Goal: Use online tool/utility: Use online tool/utility

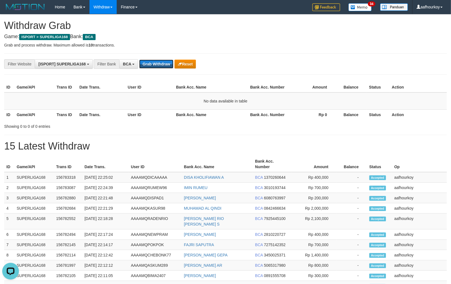
drag, startPoint x: 154, startPoint y: 66, endPoint x: 140, endPoint y: 57, distance: 16.6
click at [142, 59] on div "**********" at bounding box center [225, 63] width 443 height 21
click at [140, 57] on div "**********" at bounding box center [225, 63] width 443 height 21
drag, startPoint x: 140, startPoint y: 57, endPoint x: 142, endPoint y: 60, distance: 4.0
click at [140, 57] on div "**********" at bounding box center [225, 63] width 443 height 21
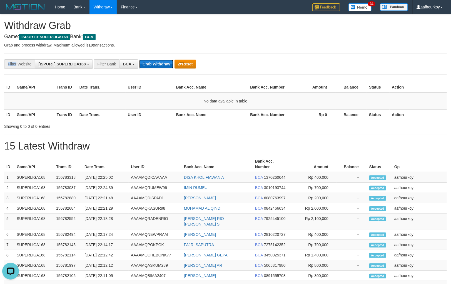
click at [146, 62] on button "Grab Withdraw" at bounding box center [156, 64] width 34 height 9
click at [146, 63] on button "Grab Withdraw" at bounding box center [156, 64] width 34 height 9
click at [147, 63] on button "Grab Withdraw" at bounding box center [156, 64] width 34 height 9
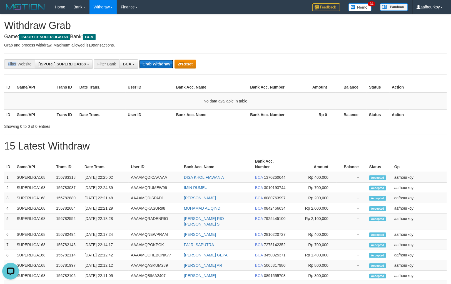
click at [147, 63] on button "Grab Withdraw" at bounding box center [156, 64] width 34 height 9
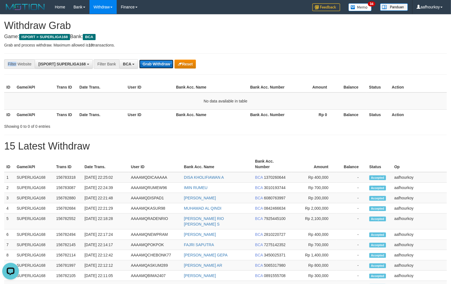
click at [147, 63] on button "Grab Withdraw" at bounding box center [156, 64] width 34 height 9
click at [147, 64] on button "Grab Withdraw" at bounding box center [156, 64] width 34 height 9
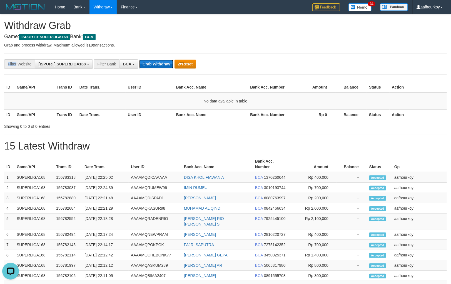
click at [147, 64] on button "Grab Withdraw" at bounding box center [156, 64] width 34 height 9
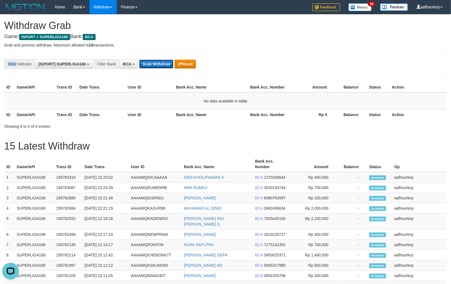
click at [147, 64] on button "Grab Withdraw" at bounding box center [156, 64] width 34 height 9
click at [148, 67] on button "Grab Withdraw" at bounding box center [156, 64] width 34 height 9
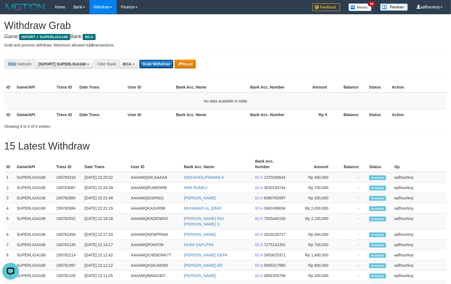
click at [148, 67] on button "Grab Withdraw" at bounding box center [156, 64] width 34 height 9
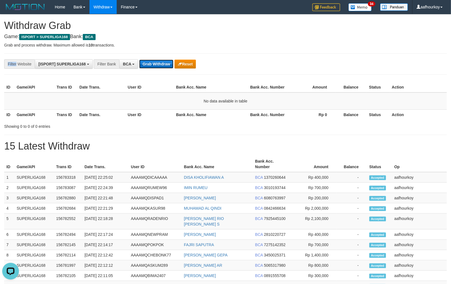
click at [149, 66] on button "Grab Withdraw" at bounding box center [156, 64] width 34 height 9
